Goal: Task Accomplishment & Management: Manage account settings

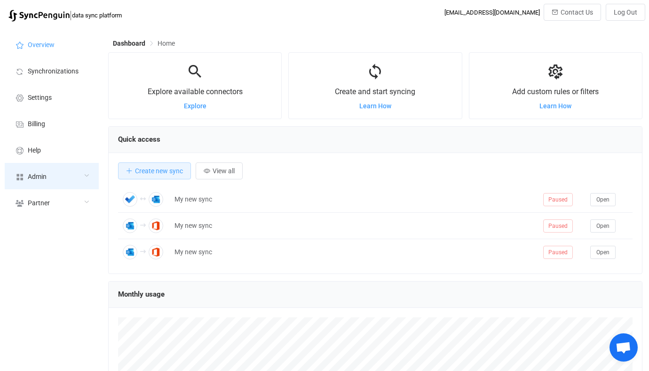
scroll to position [183, 535]
click at [71, 176] on div "Admin" at bounding box center [52, 176] width 94 height 26
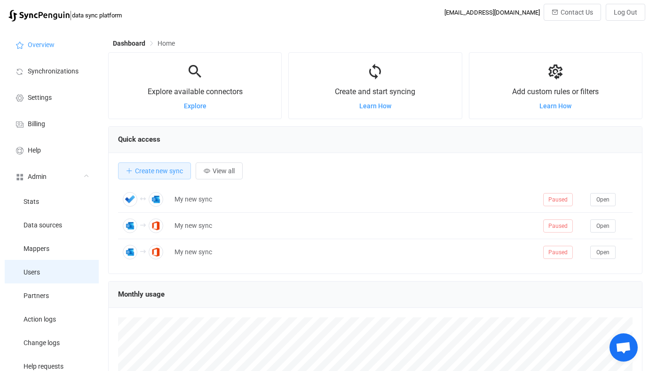
click at [63, 277] on li "Users" at bounding box center [52, 272] width 94 height 24
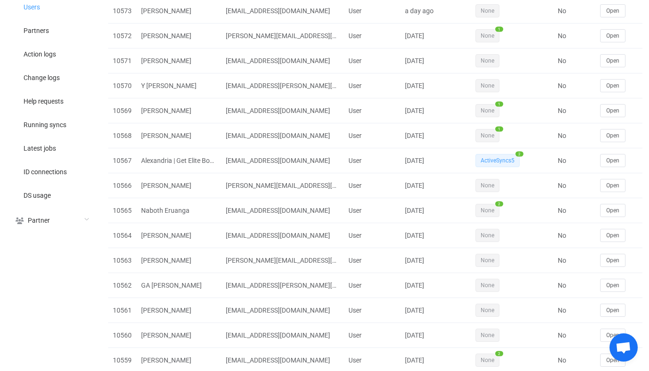
scroll to position [271, 0]
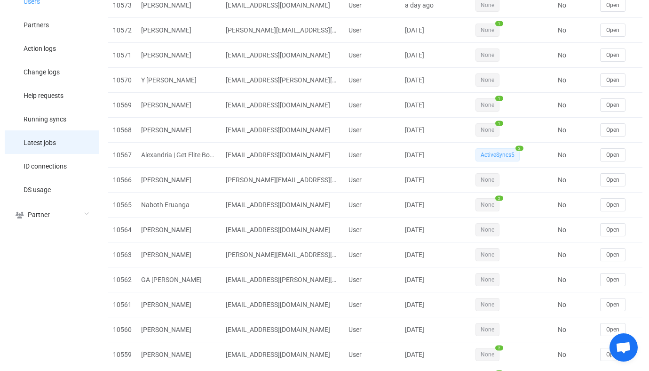
click at [59, 139] on li "Latest jobs" at bounding box center [52, 142] width 94 height 24
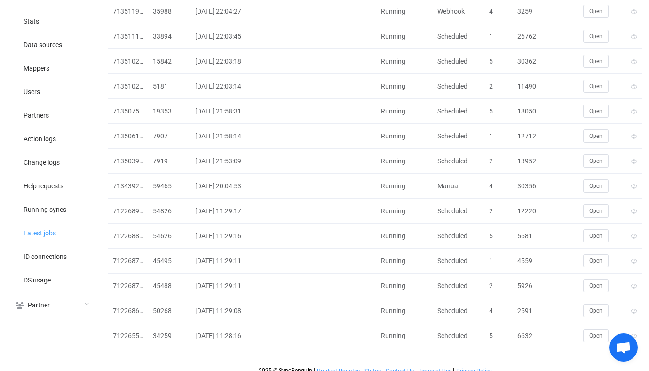
scroll to position [189, 0]
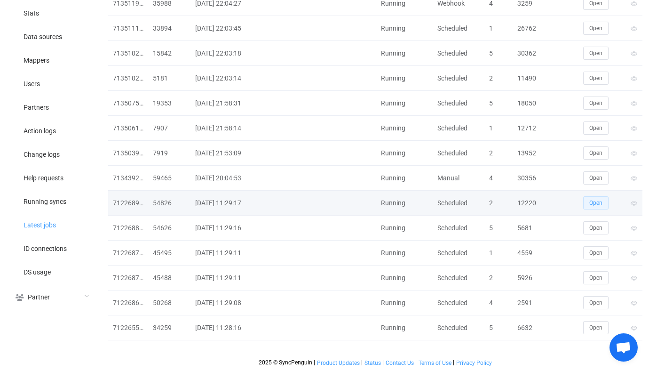
click at [594, 197] on button "Open" at bounding box center [596, 202] width 25 height 13
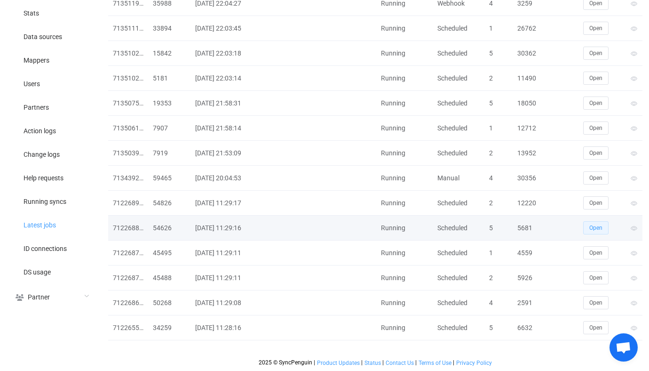
click at [598, 231] on button "Open" at bounding box center [596, 227] width 25 height 13
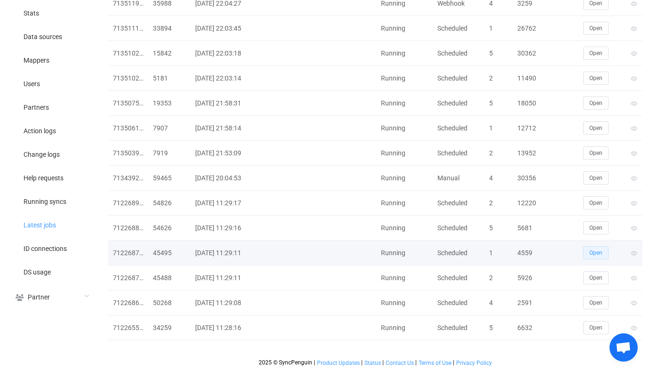
click at [597, 250] on span "Open" at bounding box center [596, 252] width 13 height 7
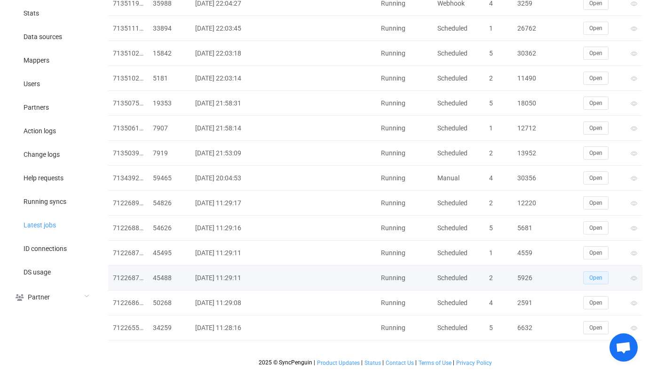
click at [596, 278] on span "Open" at bounding box center [596, 277] width 13 height 7
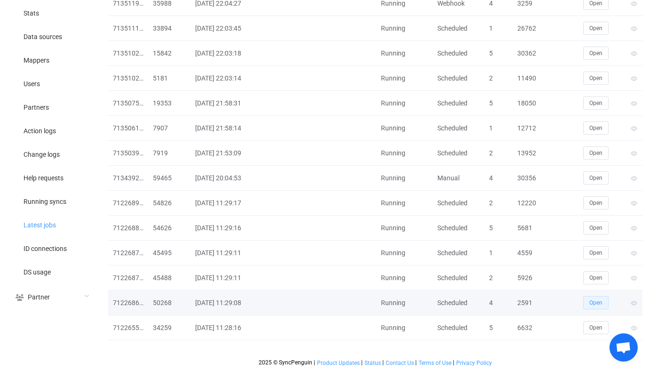
click at [591, 306] on button "Open" at bounding box center [596, 302] width 25 height 13
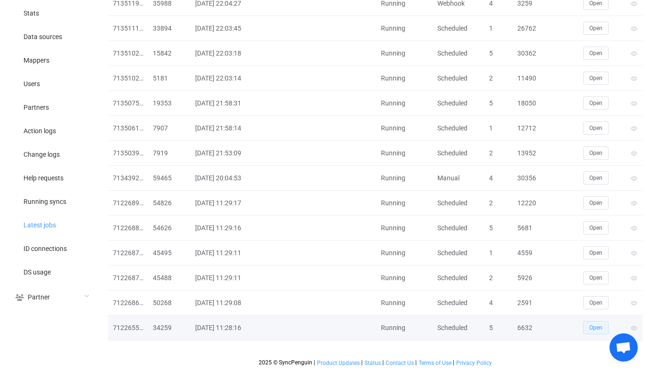
click at [592, 327] on span "Open" at bounding box center [596, 327] width 13 height 7
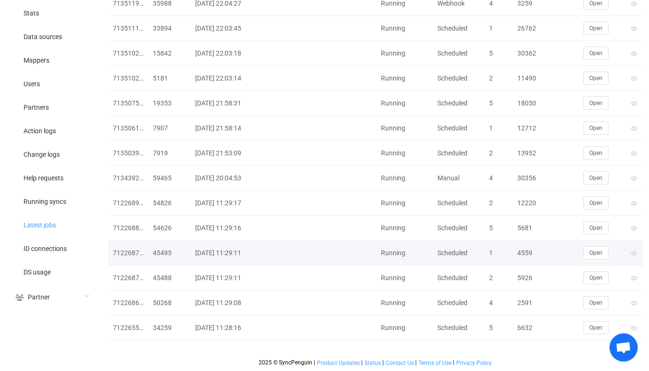
click at [527, 252] on div "4559" at bounding box center [529, 253] width 33 height 11
copy div "4559"
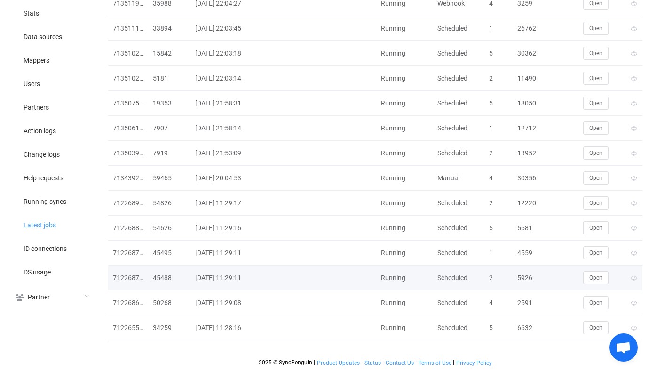
click at [530, 280] on div "5926" at bounding box center [529, 277] width 33 height 11
copy div "5926"
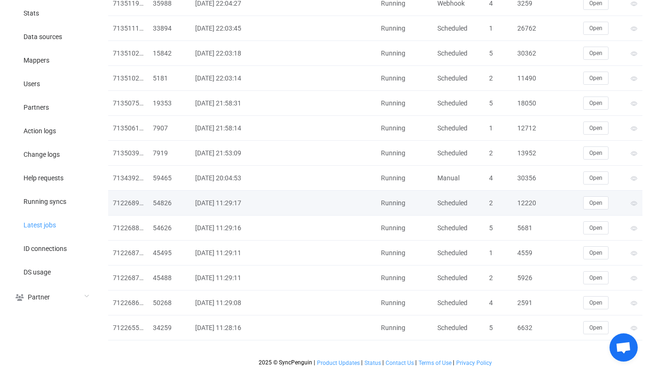
click at [527, 204] on div "12220" at bounding box center [529, 203] width 33 height 11
copy div "12220"
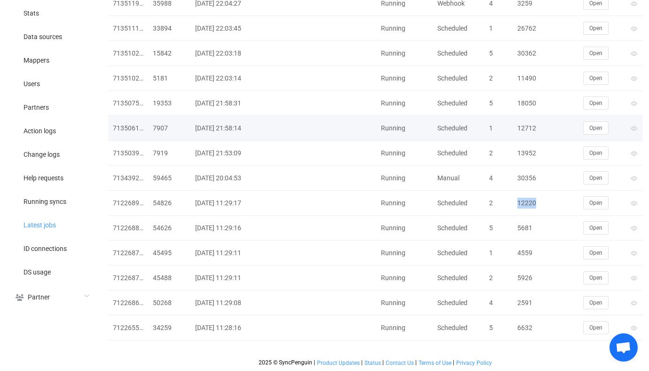
scroll to position [0, 0]
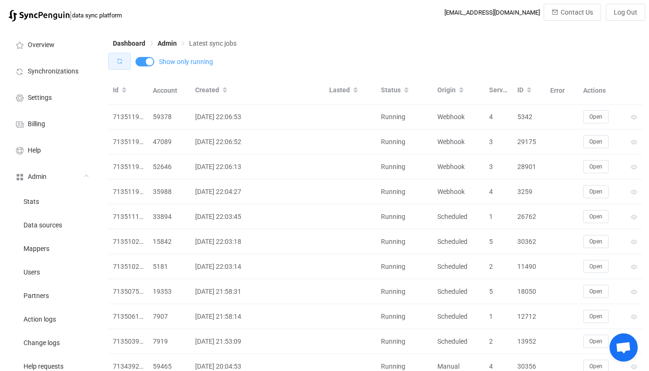
click at [117, 66] on button "button" at bounding box center [119, 61] width 23 height 17
click at [62, 65] on li "Synchronizations" at bounding box center [52, 70] width 94 height 26
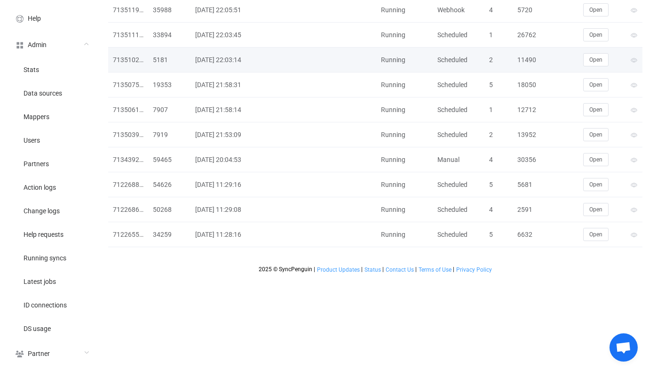
scroll to position [110, 0]
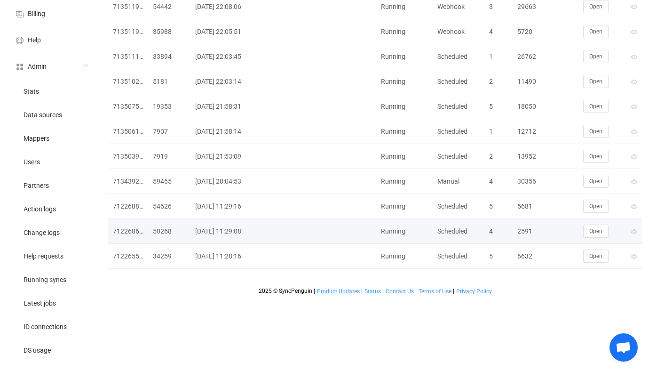
click at [533, 224] on td "2591" at bounding box center [529, 231] width 33 height 25
copy div "2591"
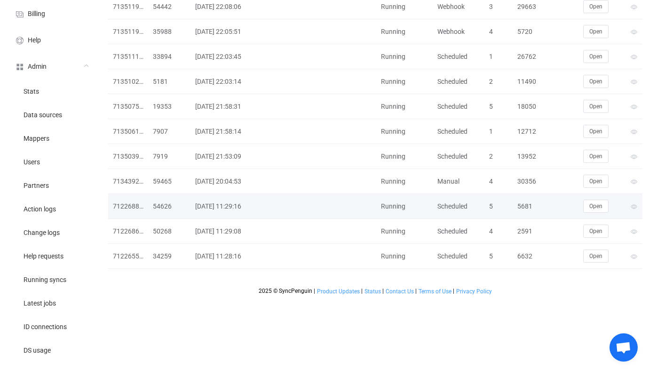
click at [525, 205] on div "5681" at bounding box center [529, 206] width 33 height 11
copy div "5681"
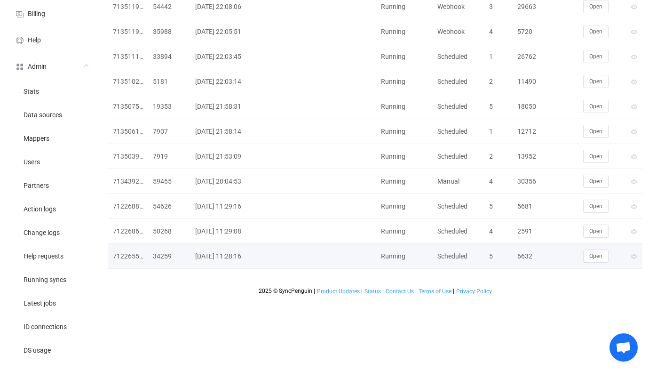
click at [524, 256] on div "6632" at bounding box center [529, 256] width 33 height 11
copy div "6632"
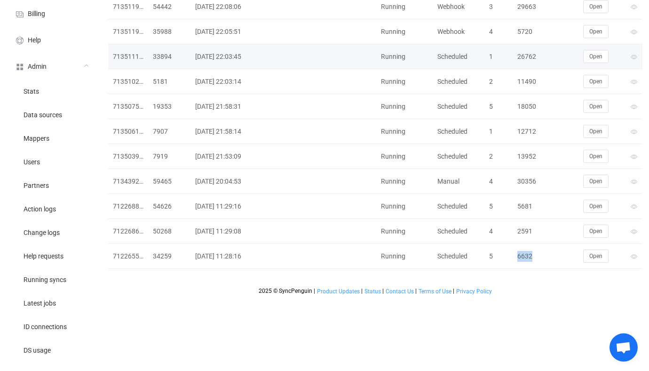
scroll to position [0, 0]
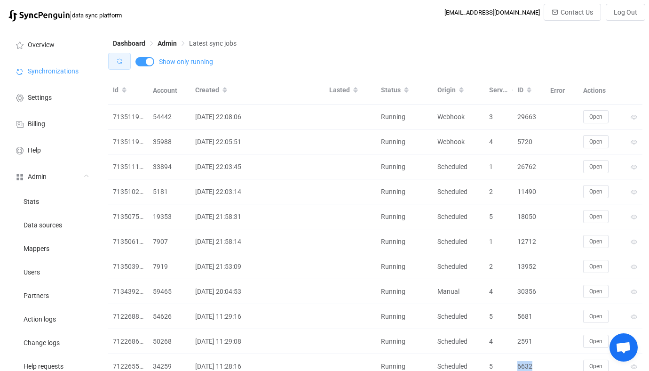
click at [123, 67] on button "button" at bounding box center [119, 61] width 23 height 17
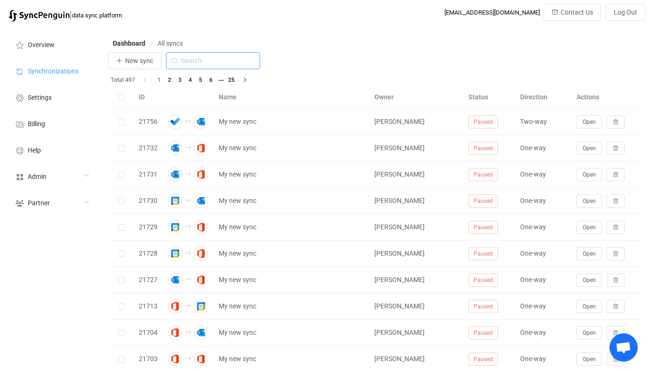
click at [211, 65] on input "text" at bounding box center [213, 60] width 94 height 17
type input "icou"
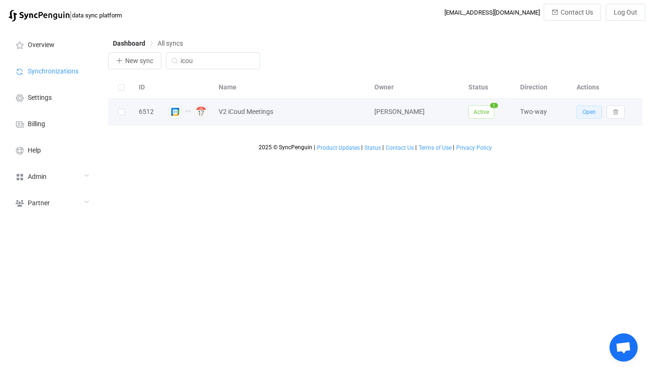
click at [597, 111] on button "Open" at bounding box center [589, 111] width 25 height 13
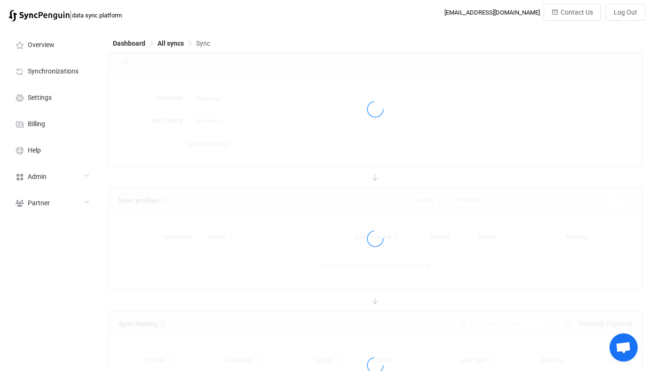
type input "10 minutes"
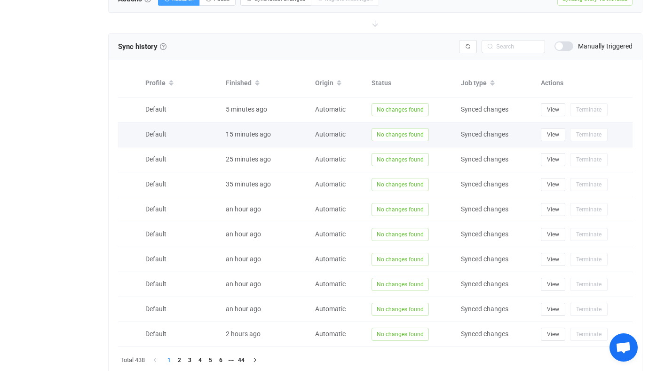
scroll to position [374, 0]
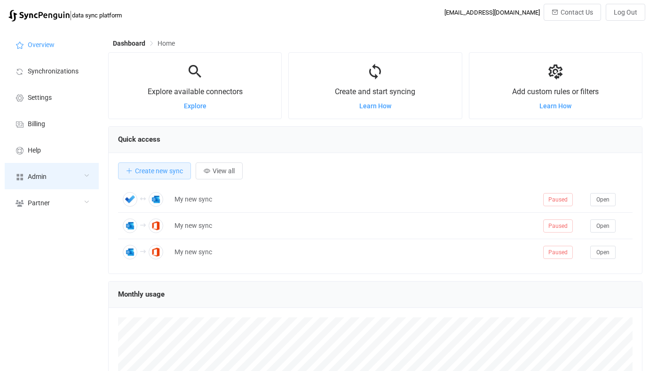
scroll to position [183, 535]
click at [44, 175] on span "Admin" at bounding box center [37, 177] width 19 height 8
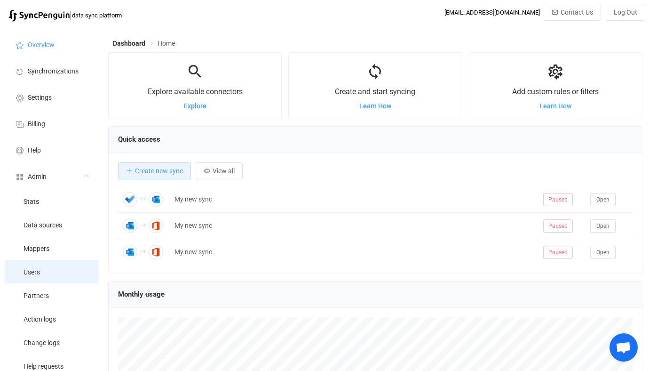
click at [46, 261] on li "Users" at bounding box center [52, 272] width 94 height 24
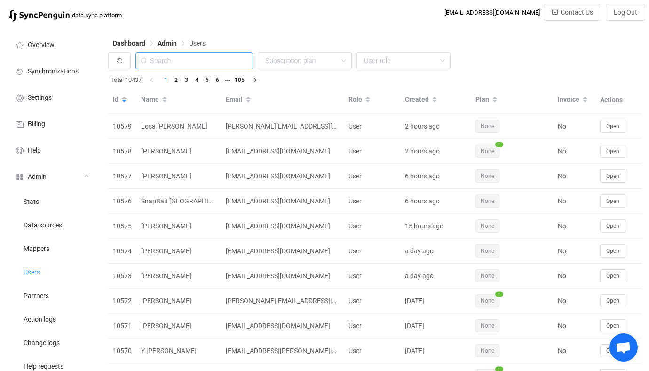
click at [186, 64] on input "text" at bounding box center [195, 60] width 118 height 17
paste input "[PERSON_NAME][EMAIL_ADDRESS][PERSON_NAME][DOMAIN_NAME]"
type input "[PERSON_NAME][EMAIL_ADDRESS][PERSON_NAME][DOMAIN_NAME]"
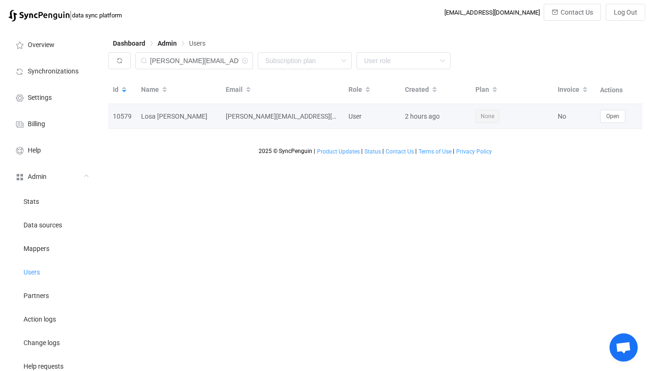
click at [632, 114] on div "Open" at bounding box center [619, 116] width 47 height 13
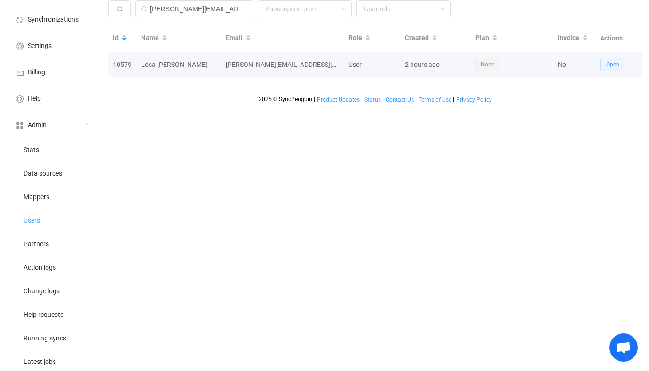
scroll to position [55, 0]
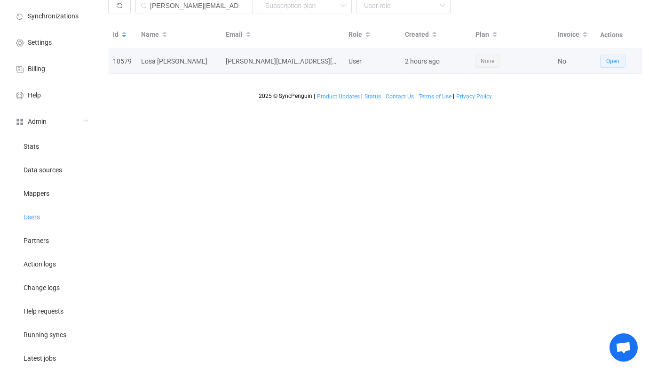
click at [615, 56] on button "Open" at bounding box center [612, 61] width 25 height 13
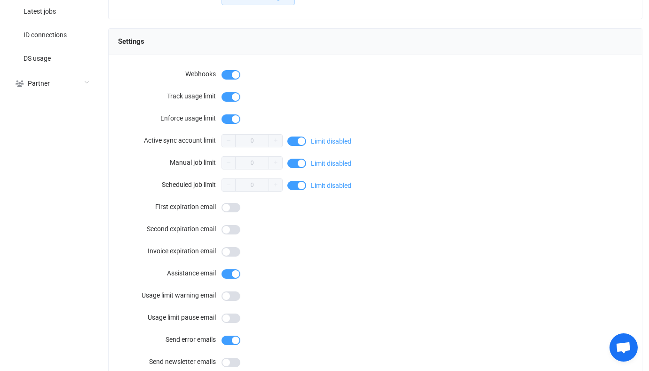
scroll to position [820, 0]
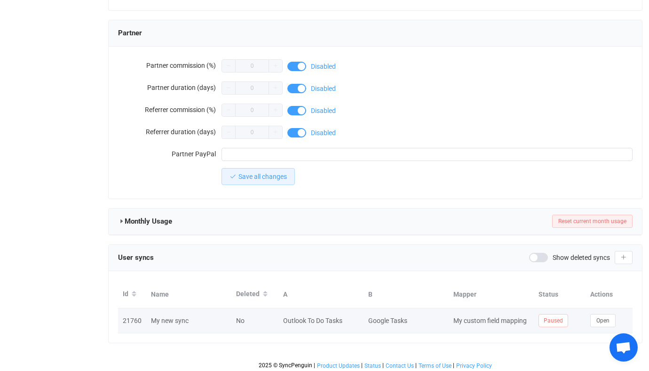
click at [583, 309] on td "Paused" at bounding box center [560, 320] width 52 height 25
click at [591, 310] on td "Open" at bounding box center [609, 320] width 47 height 25
click at [604, 317] on span "Open" at bounding box center [603, 320] width 13 height 7
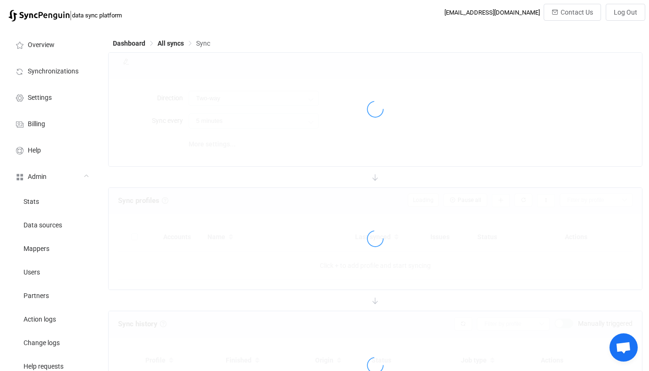
type input "Outlook → Google"
type input "10 minutes"
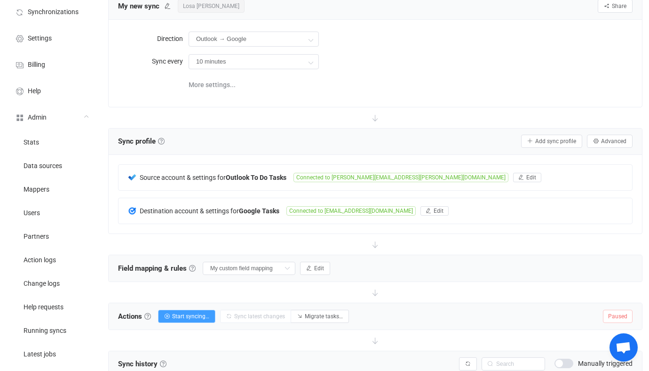
scroll to position [121, 0]
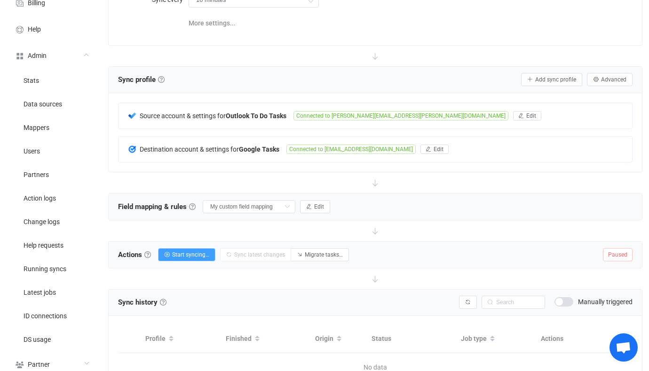
click at [297, 214] on div "Field mapping & rules Field mapping & rules By default, all tasks of the connec…" at bounding box center [376, 206] width 534 height 26
click at [303, 206] on button "Edit" at bounding box center [315, 206] width 30 height 13
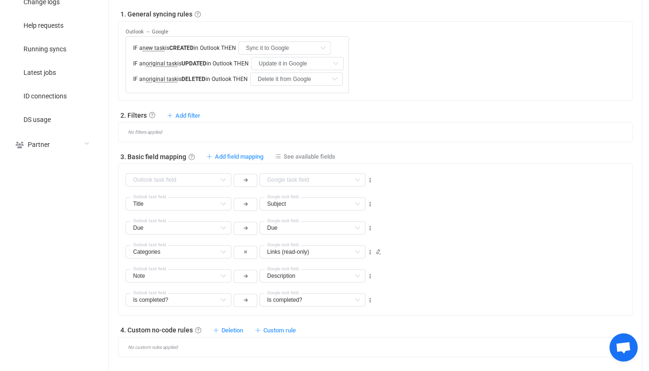
scroll to position [341, 0]
click at [300, 163] on div "Is all day? Default field Importance Default field Status Default field Is remi…" at bounding box center [375, 239] width 515 height 152
click at [298, 156] on span "See available fields" at bounding box center [310, 155] width 52 height 7
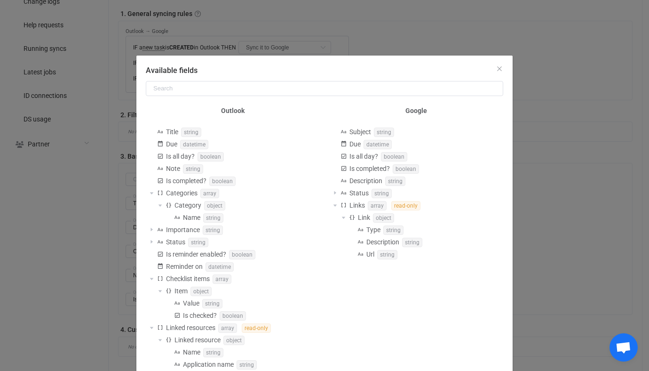
click at [70, 93] on div "Available fields Outlook Title string Due datetime Is all day? boolean Note str…" at bounding box center [324, 185] width 649 height 371
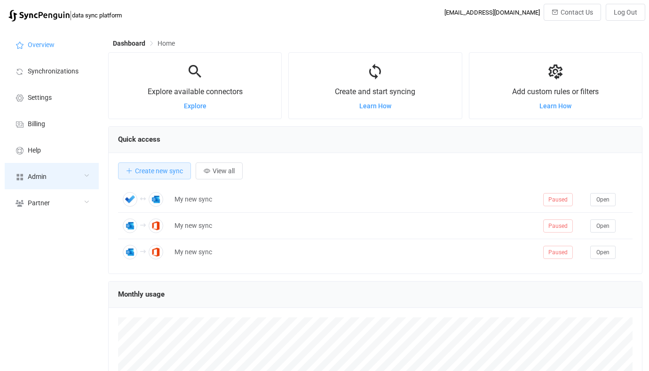
click at [71, 172] on div "Admin" at bounding box center [52, 176] width 94 height 26
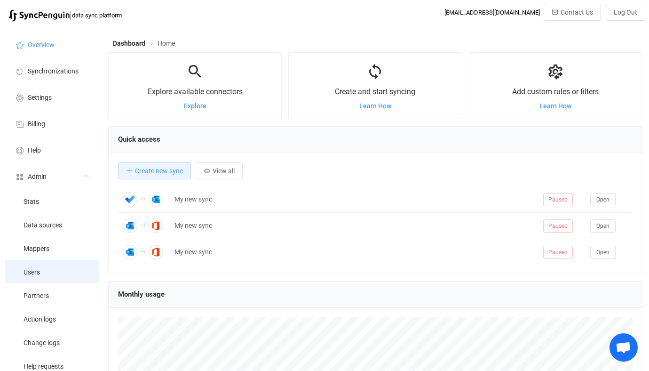
click at [64, 277] on li "Users" at bounding box center [52, 272] width 94 height 24
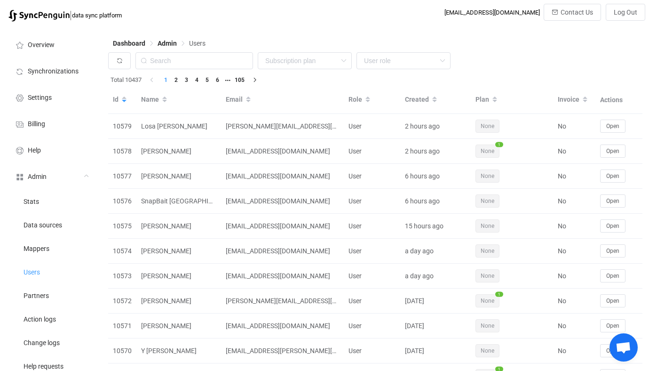
click at [177, 74] on div "Total 10437 1 2 3 4 5 6 105" at bounding box center [375, 80] width 535 height 12
click at [183, 63] on input "text" at bounding box center [195, 60] width 118 height 17
paste input "cattuzzo77@gmail.com"
type input "cattuzzo77@gmail.com"
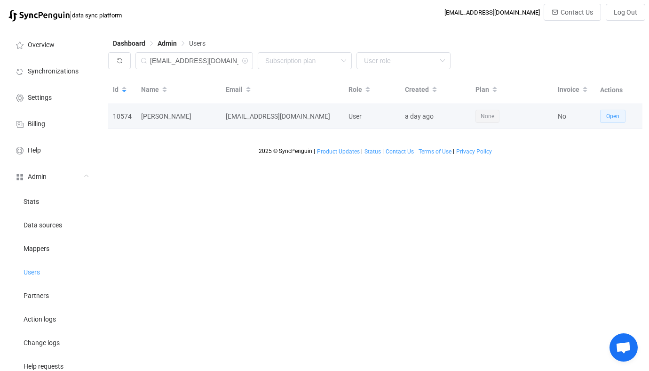
click at [604, 115] on button "Open" at bounding box center [612, 116] width 25 height 13
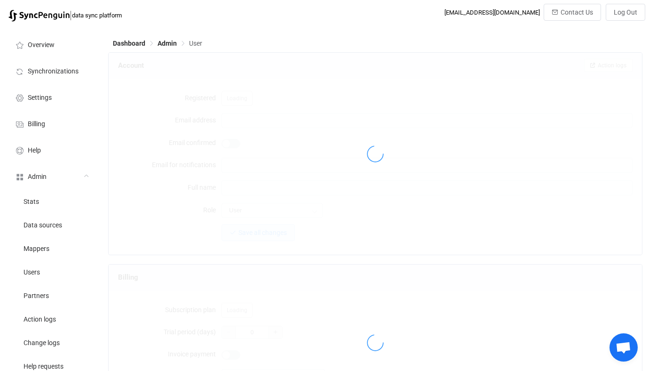
type input "cattuzzo77@gmail.com"
type input "mike Cattuzzo"
type input "14"
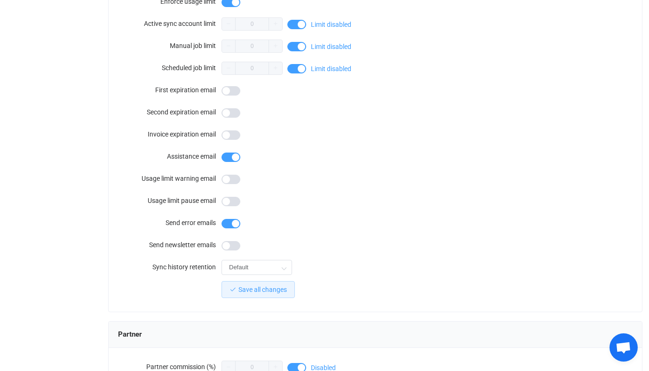
scroll to position [820, 0]
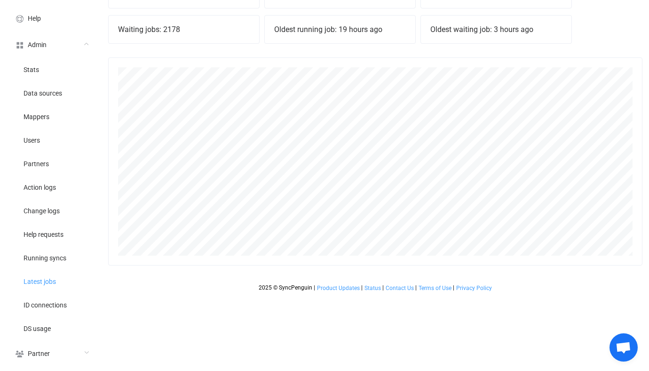
scroll to position [208, 535]
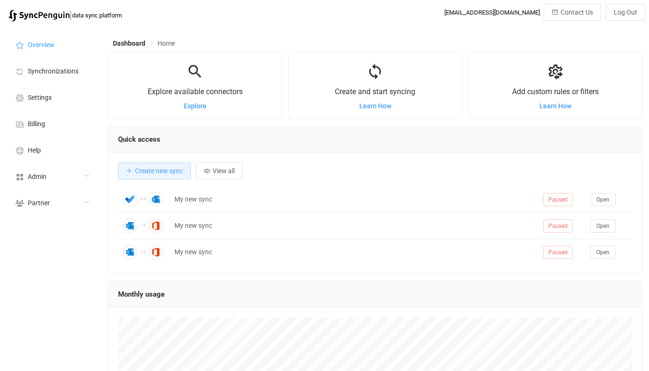
scroll to position [183, 535]
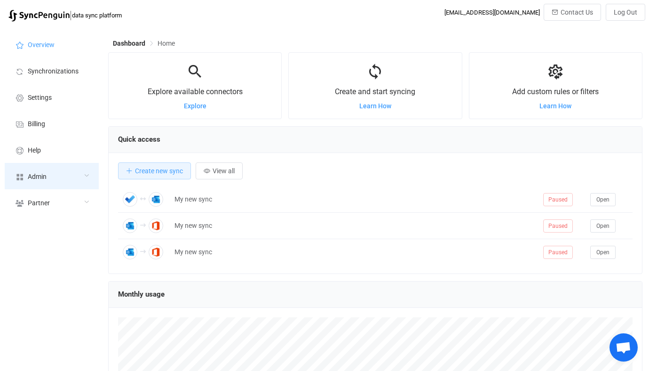
click at [86, 174] on div "Admin" at bounding box center [52, 176] width 94 height 26
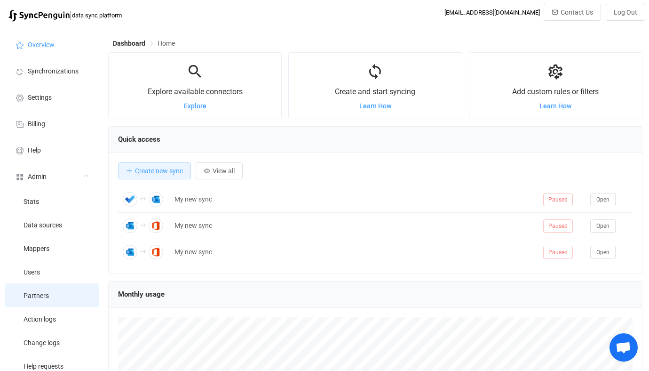
click at [48, 293] on li "Partners" at bounding box center [52, 295] width 94 height 24
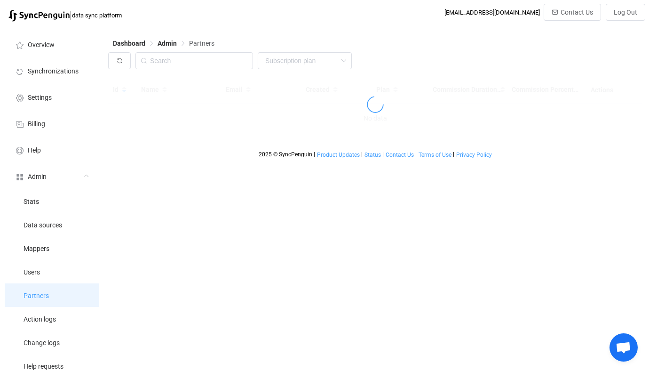
click at [48, 293] on li "Partners" at bounding box center [52, 295] width 94 height 24
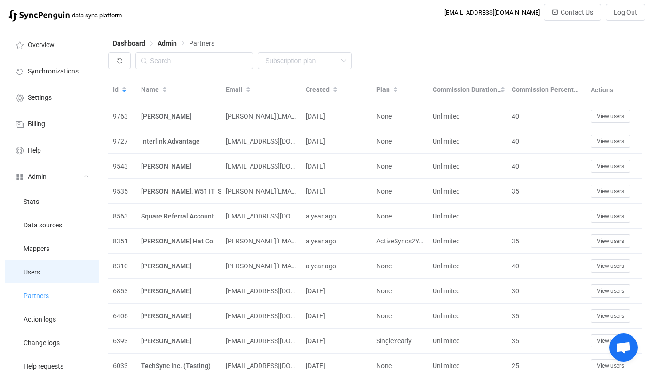
click at [50, 279] on li "Users" at bounding box center [52, 272] width 94 height 24
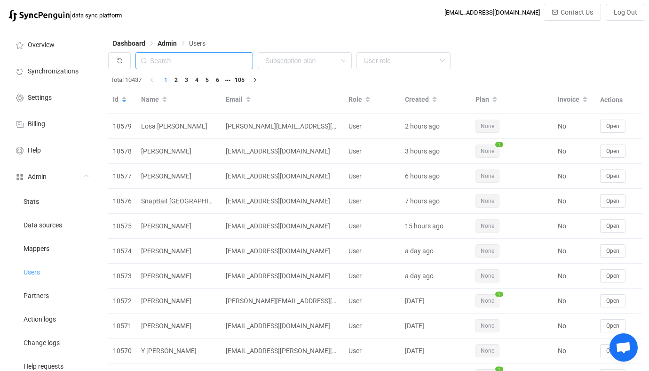
click at [205, 63] on input "text" at bounding box center [195, 60] width 118 height 17
paste input "veronica.losa@gencat.cat"
type input "veronica.losa@gencat.cat"
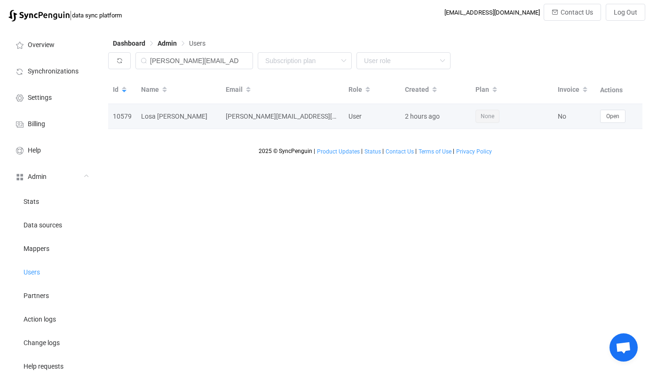
click at [614, 109] on td "Open" at bounding box center [619, 116] width 47 height 25
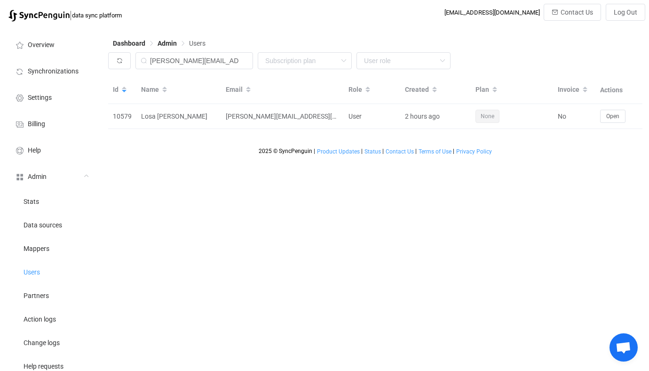
click at [619, 101] on th "Actions" at bounding box center [619, 90] width 47 height 28
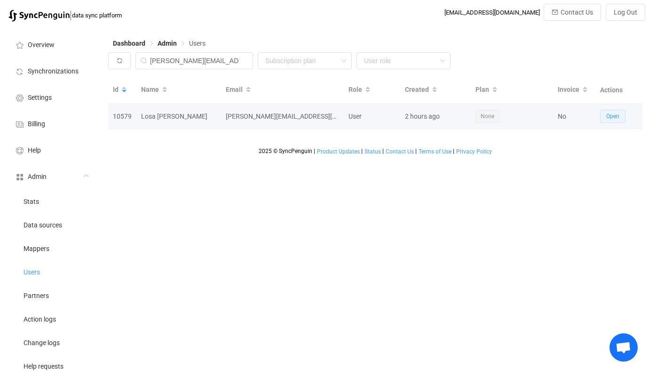
click at [619, 110] on button "Open" at bounding box center [612, 116] width 25 height 13
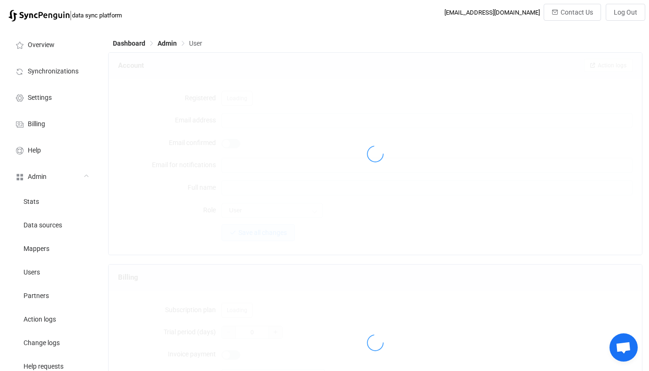
type input "veronica.losa@gencat.cat"
type input "Losa Marin, Veronica"
type input "14"
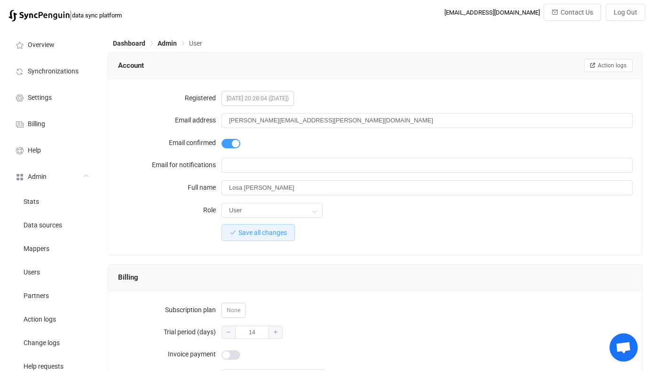
scroll to position [820, 0]
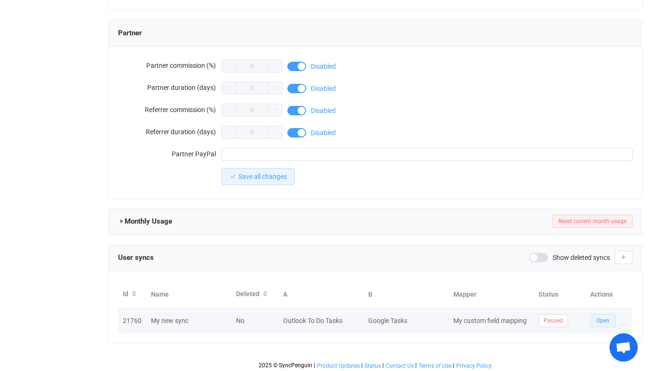
click at [608, 320] on span "Open" at bounding box center [603, 320] width 13 height 7
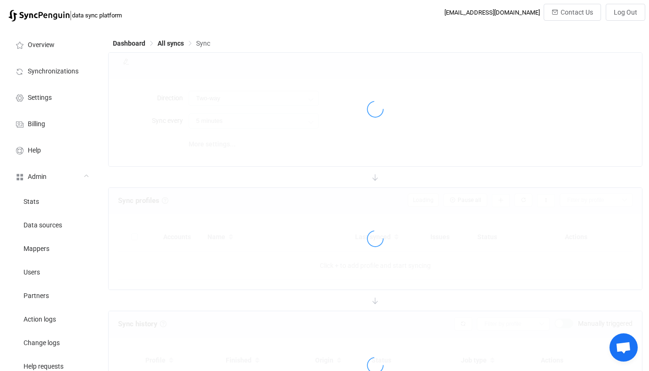
type input "Outlook → Google"
type input "10 minutes"
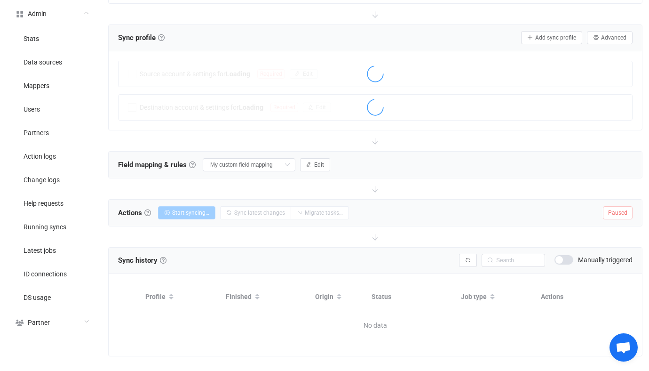
scroll to position [177, 0]
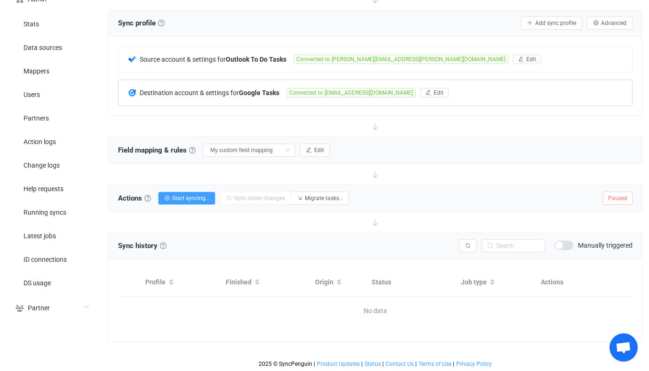
click at [270, 96] on div "Destination account & settings for Google Tasks Connected to vlmgencat@gmail.co…" at bounding box center [376, 92] width 514 height 25
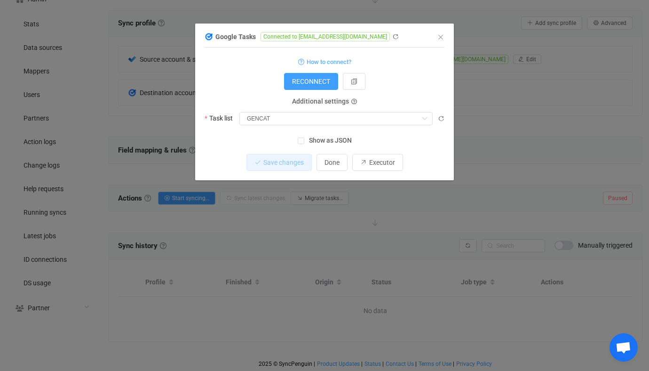
click at [355, 260] on div "Google Tasks Connected to vlmgencat@gmail.com 1 { { "refreshToken": "***", "acc…" at bounding box center [324, 185] width 649 height 371
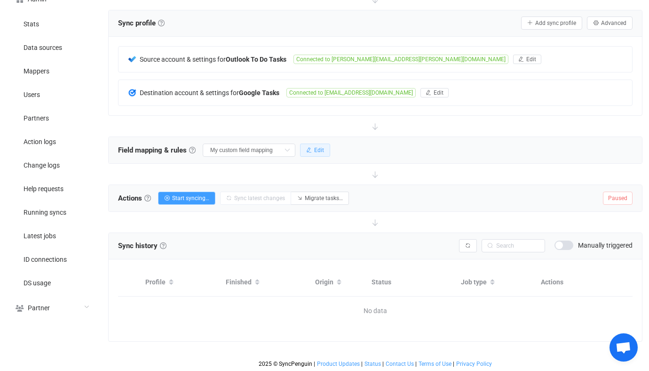
click at [314, 149] on span "Edit" at bounding box center [319, 150] width 10 height 7
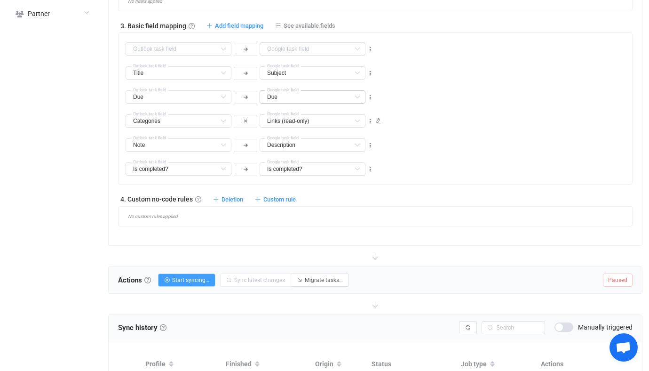
scroll to position [457, 0]
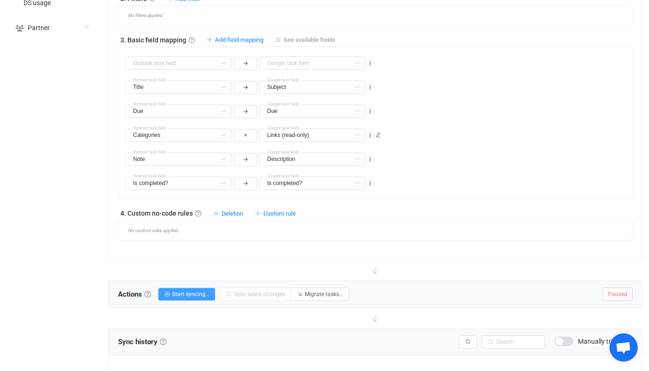
click at [309, 42] on span "See available fields" at bounding box center [310, 39] width 52 height 7
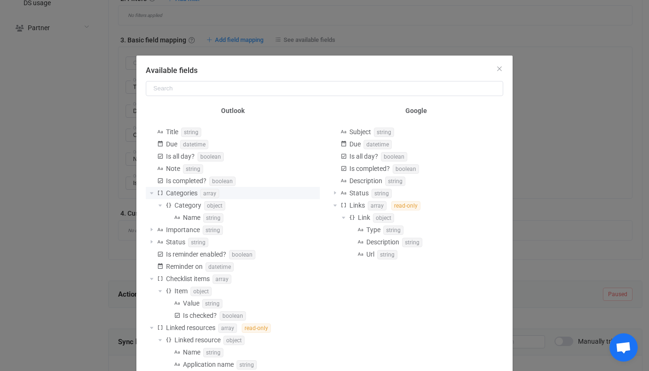
scroll to position [9, 0]
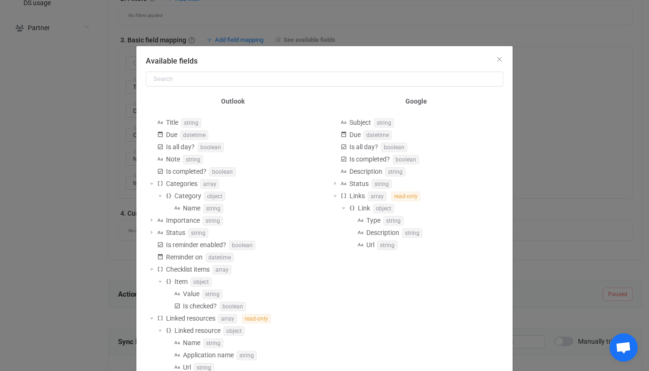
click at [553, 170] on div "Available fields Outlook Title string Due datetime Is all day? boolean Note str…" at bounding box center [324, 185] width 649 height 371
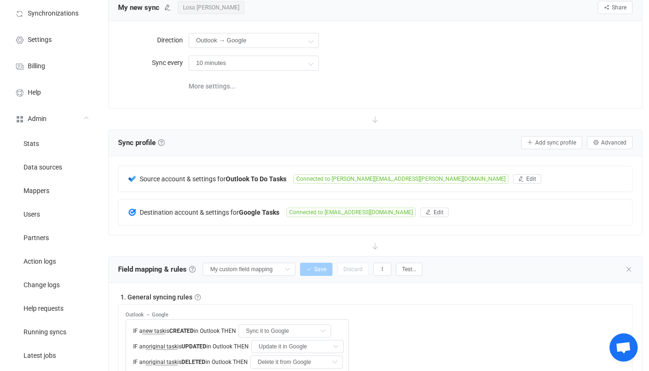
scroll to position [0, 0]
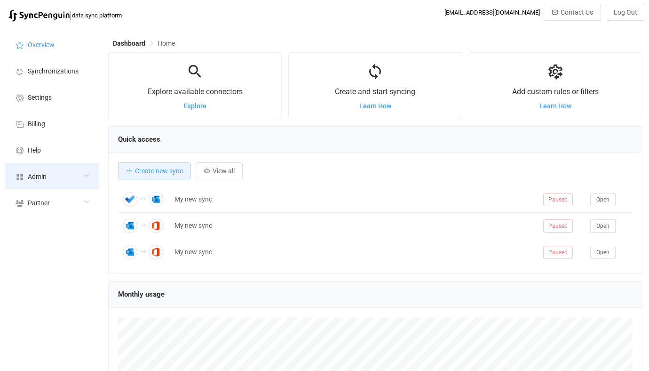
scroll to position [183, 535]
click at [38, 178] on span "Admin" at bounding box center [37, 177] width 19 height 8
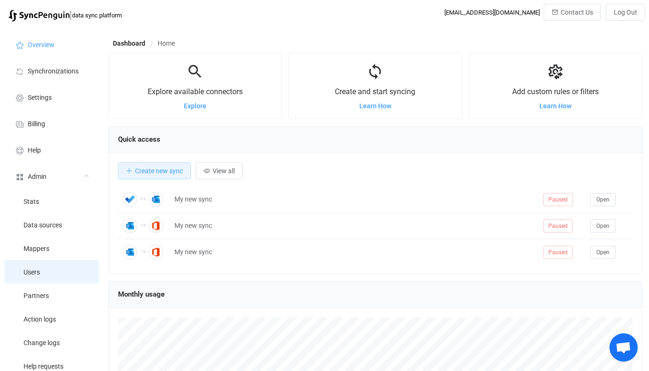
click at [40, 273] on li "Users" at bounding box center [52, 272] width 94 height 24
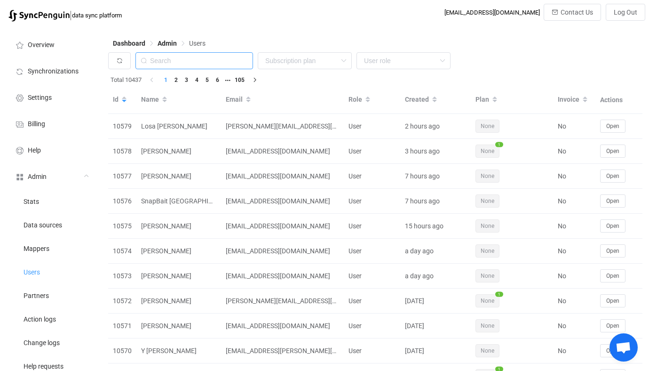
click at [187, 65] on input "text" at bounding box center [195, 60] width 118 height 17
paste input "[EMAIL_ADDRESS][DOMAIN_NAME]"
type input "[EMAIL_ADDRESS][DOMAIN_NAME]"
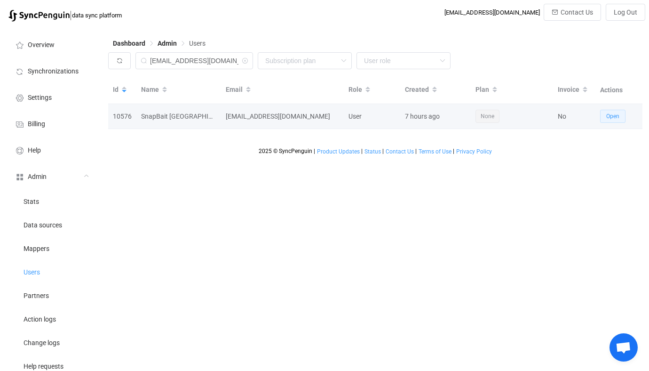
click at [625, 115] on div "Open" at bounding box center [619, 116] width 47 height 13
click at [617, 115] on span "Open" at bounding box center [613, 116] width 13 height 7
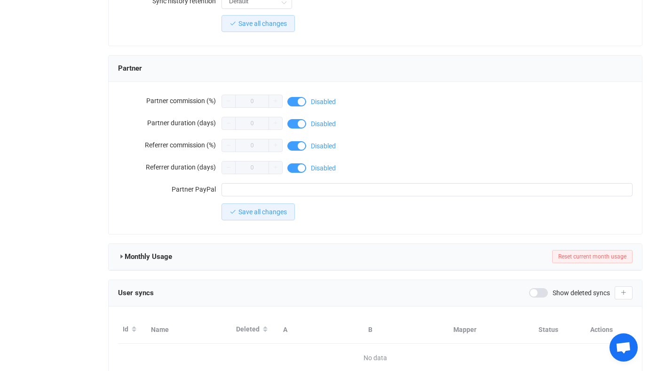
scroll to position [823, 0]
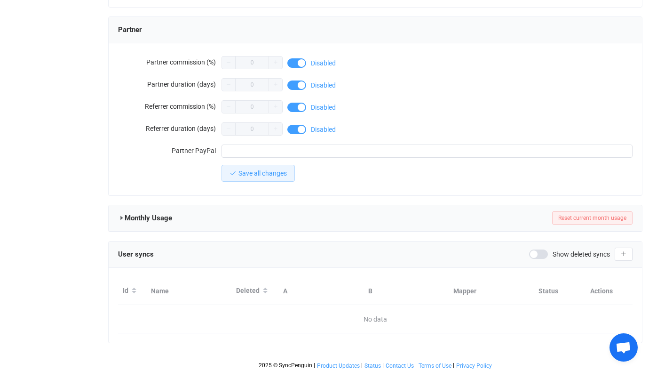
click at [555, 241] on div "User syncs Show deleted syncs" at bounding box center [376, 254] width 534 height 26
click at [544, 256] on div "Show deleted syncs" at bounding box center [581, 254] width 104 height 13
click at [541, 252] on span at bounding box center [538, 253] width 19 height 9
